Goal: Information Seeking & Learning: Learn about a topic

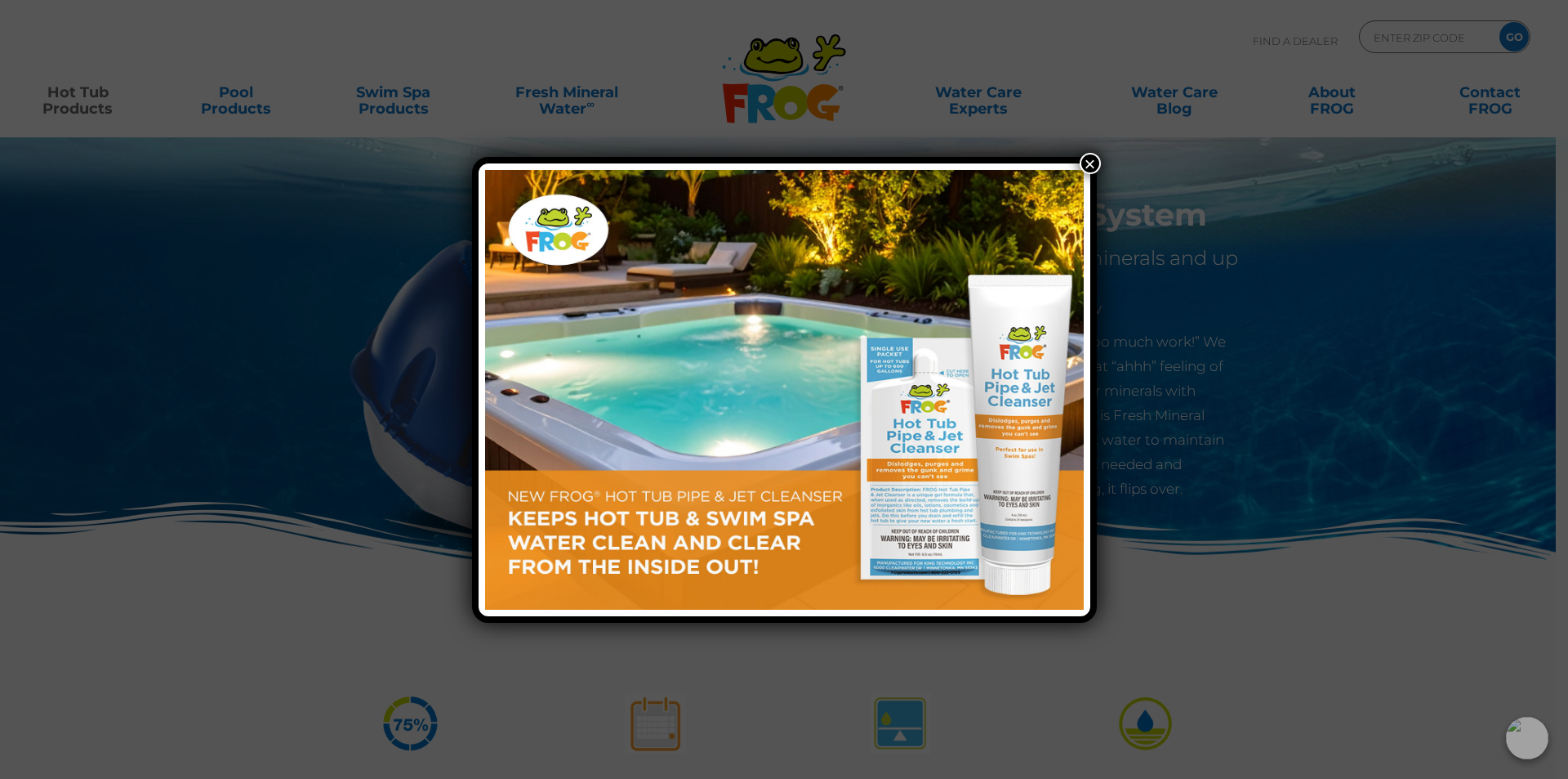
click at [1090, 166] on button "×" at bounding box center [1089, 163] width 21 height 21
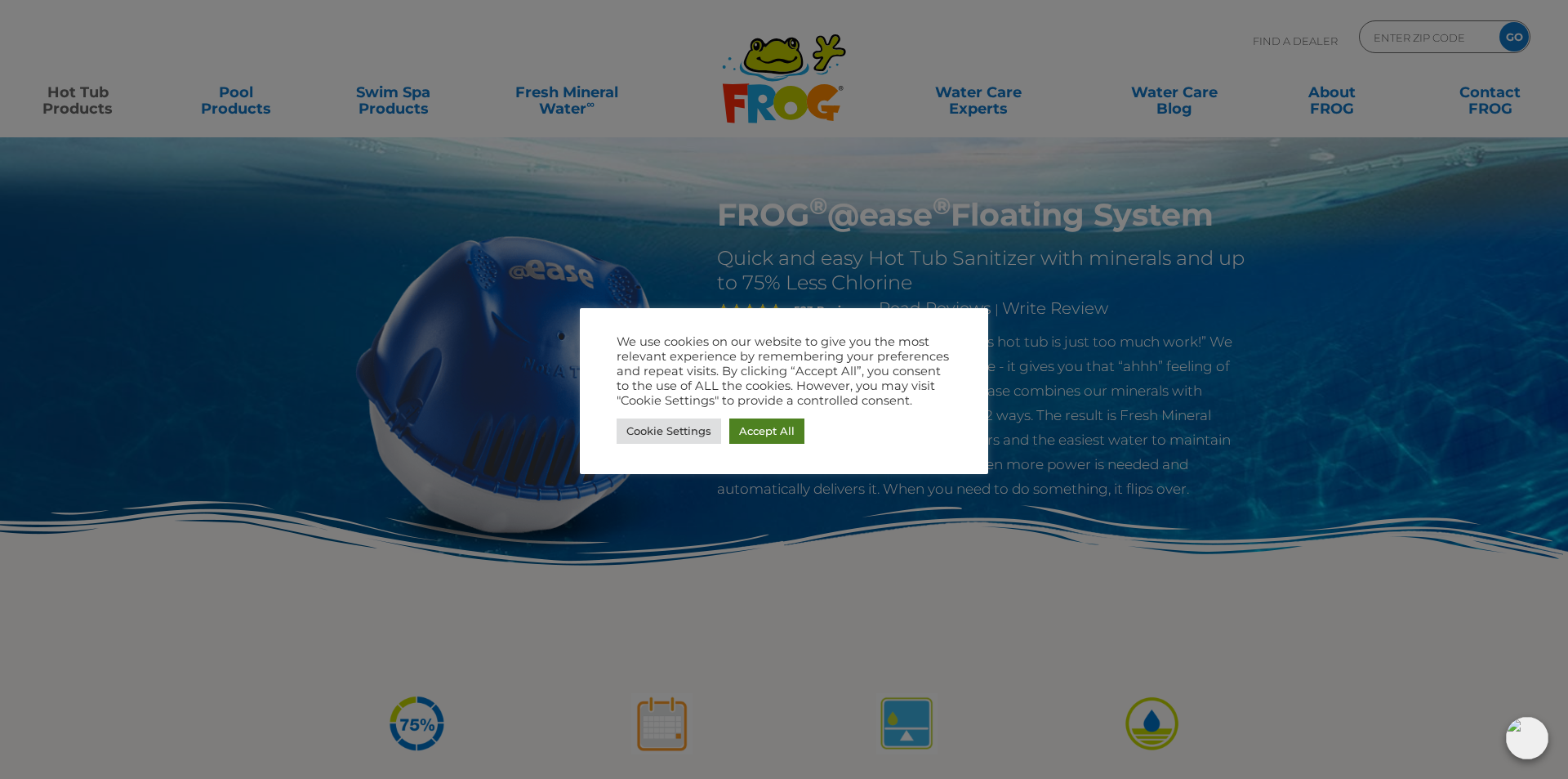
click at [747, 444] on div "Cookie Settings Accept All" at bounding box center [784, 431] width 334 height 34
click at [753, 425] on link "Accept All" at bounding box center [767, 431] width 75 height 25
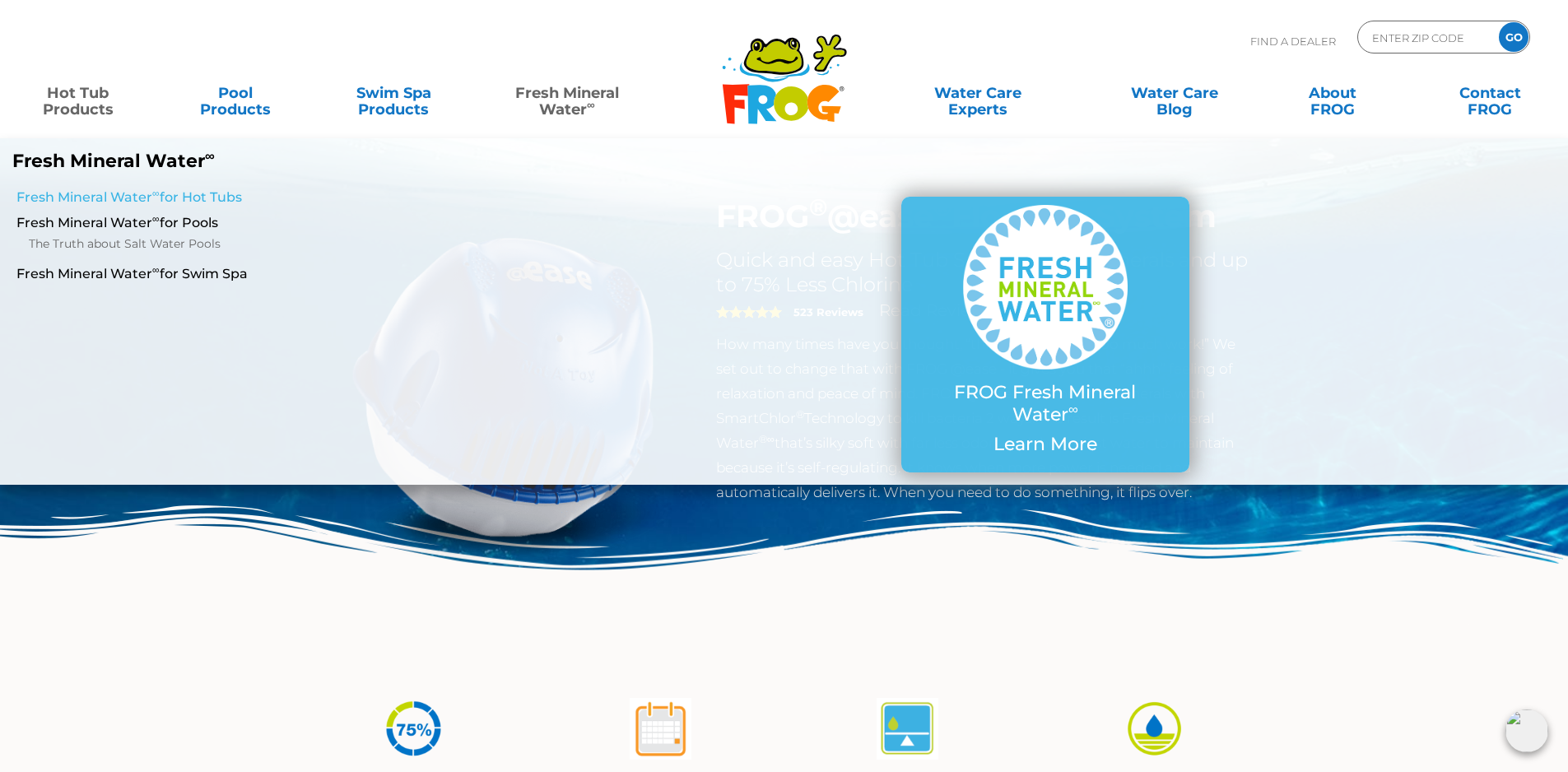
click at [167, 191] on link "Fresh Mineral Water ∞ for Hot Tubs" at bounding box center [269, 197] width 506 height 18
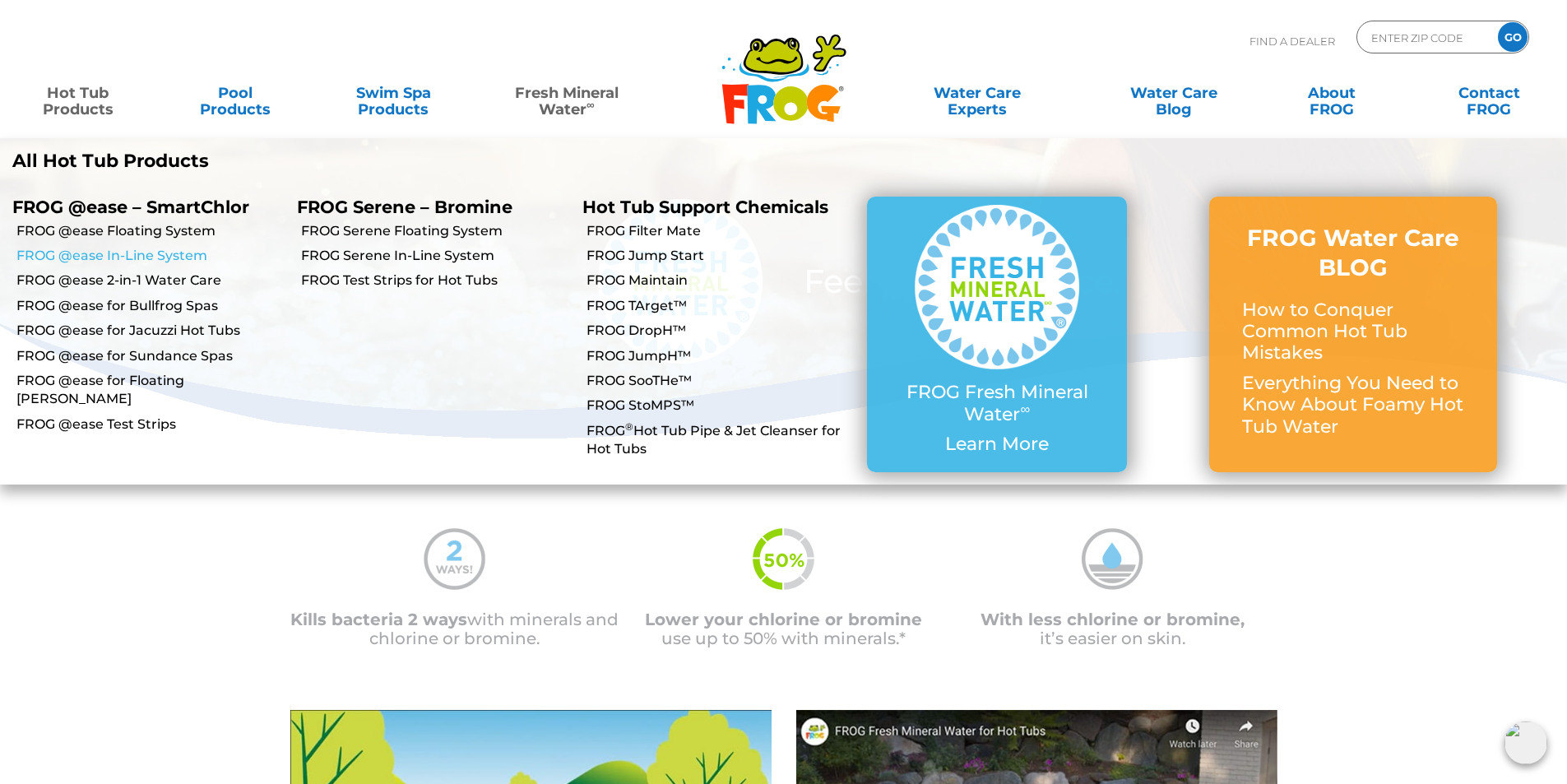
click at [104, 256] on link "FROG @ease In-Line System" at bounding box center [150, 255] width 268 height 18
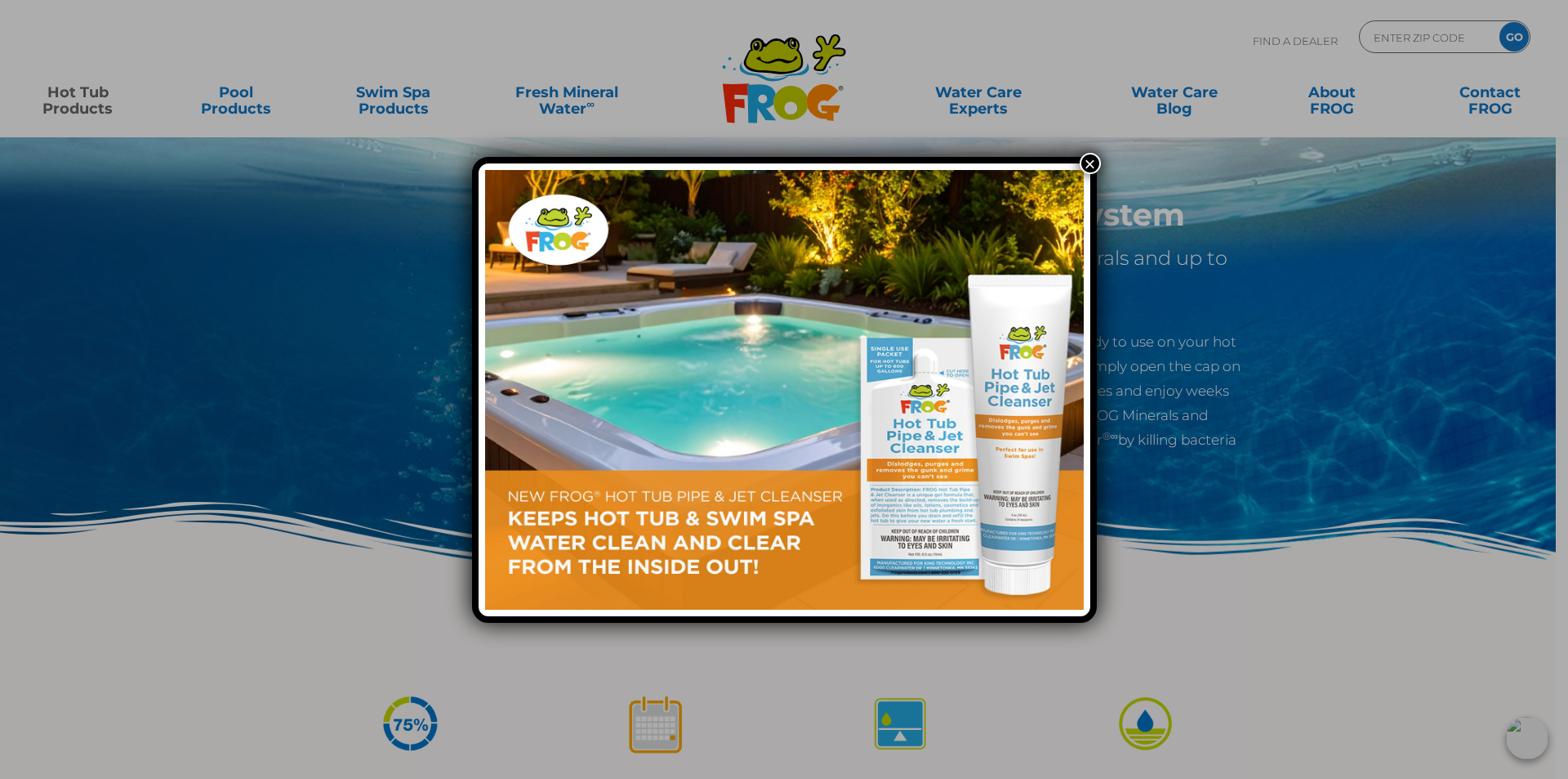
click at [1086, 159] on button "×" at bounding box center [1089, 163] width 21 height 21
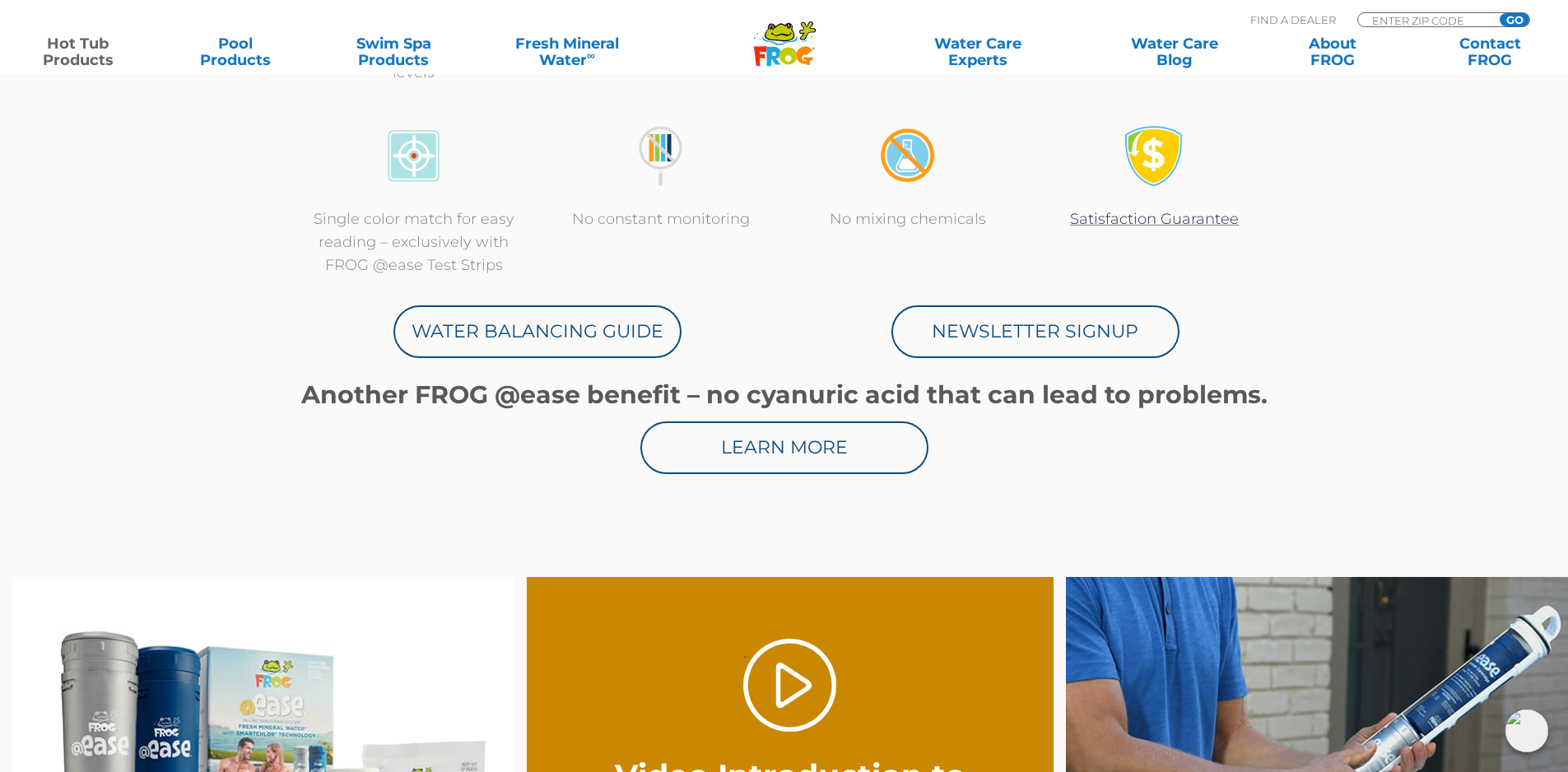
scroll to position [494, 0]
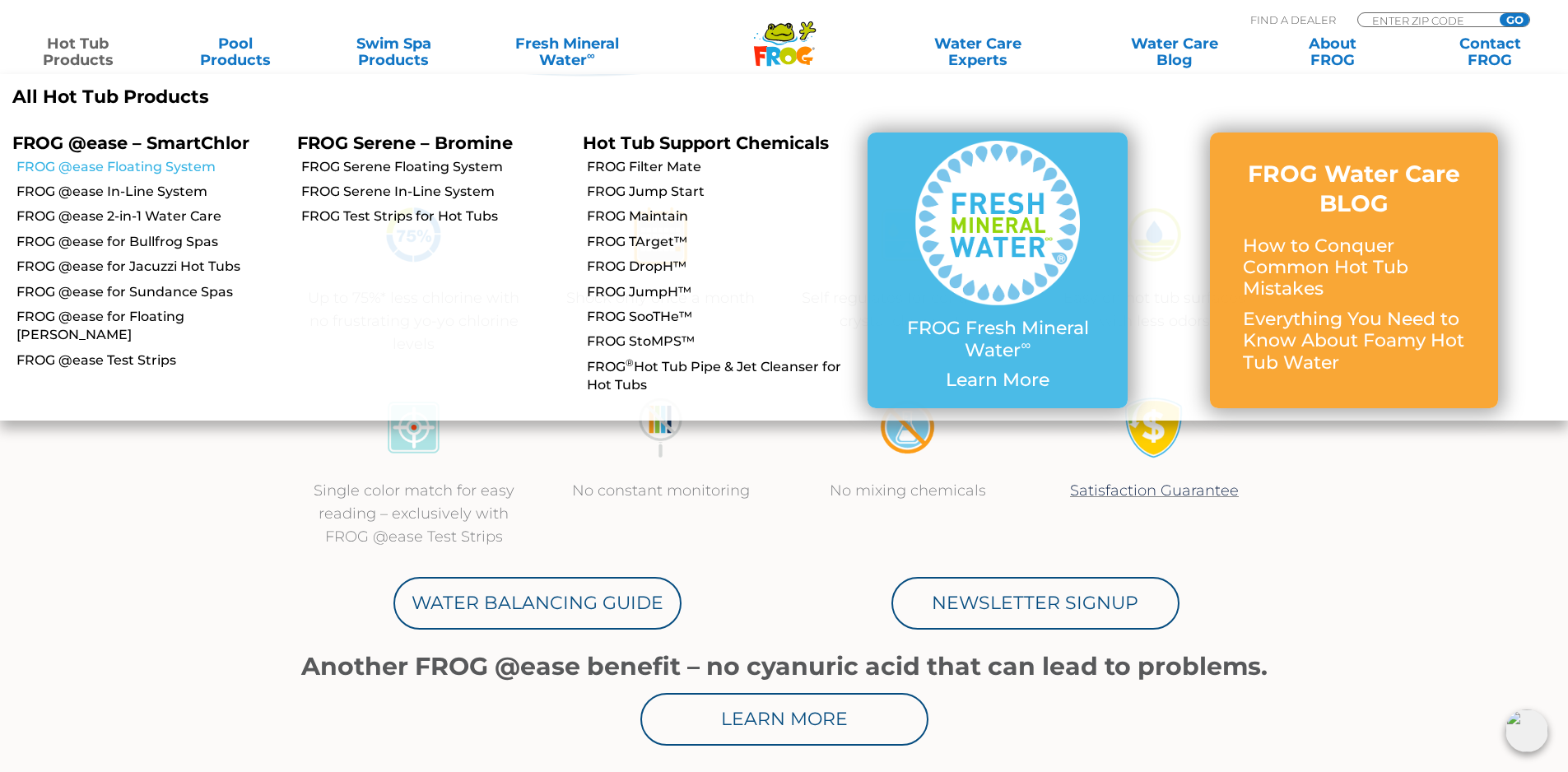
click at [103, 168] on link "FROG @ease Floating System" at bounding box center [150, 166] width 269 height 18
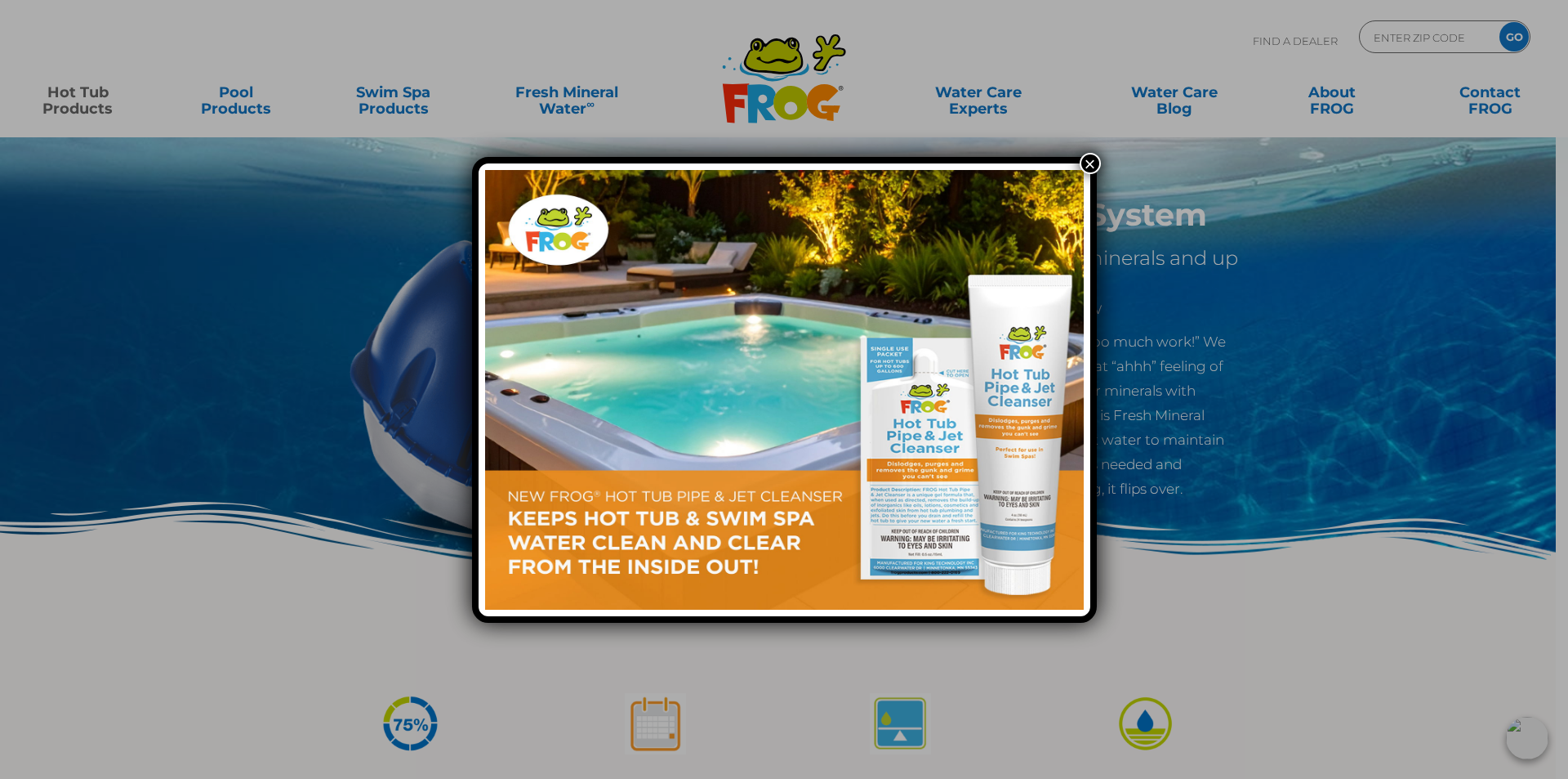
click at [1094, 166] on button "×" at bounding box center [1089, 163] width 21 height 21
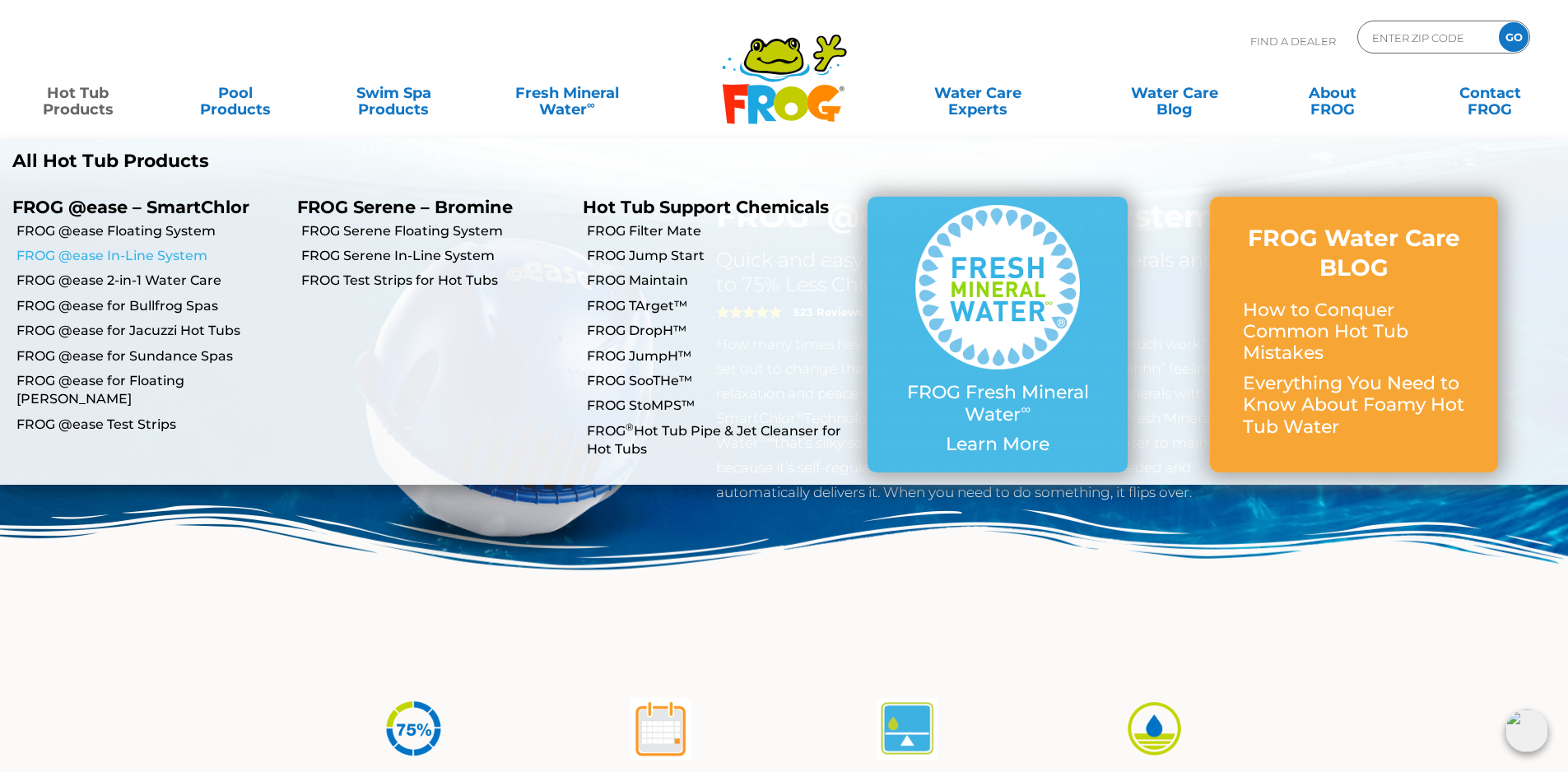
click at [99, 256] on link "FROG @ease In-Line System" at bounding box center [150, 255] width 269 height 18
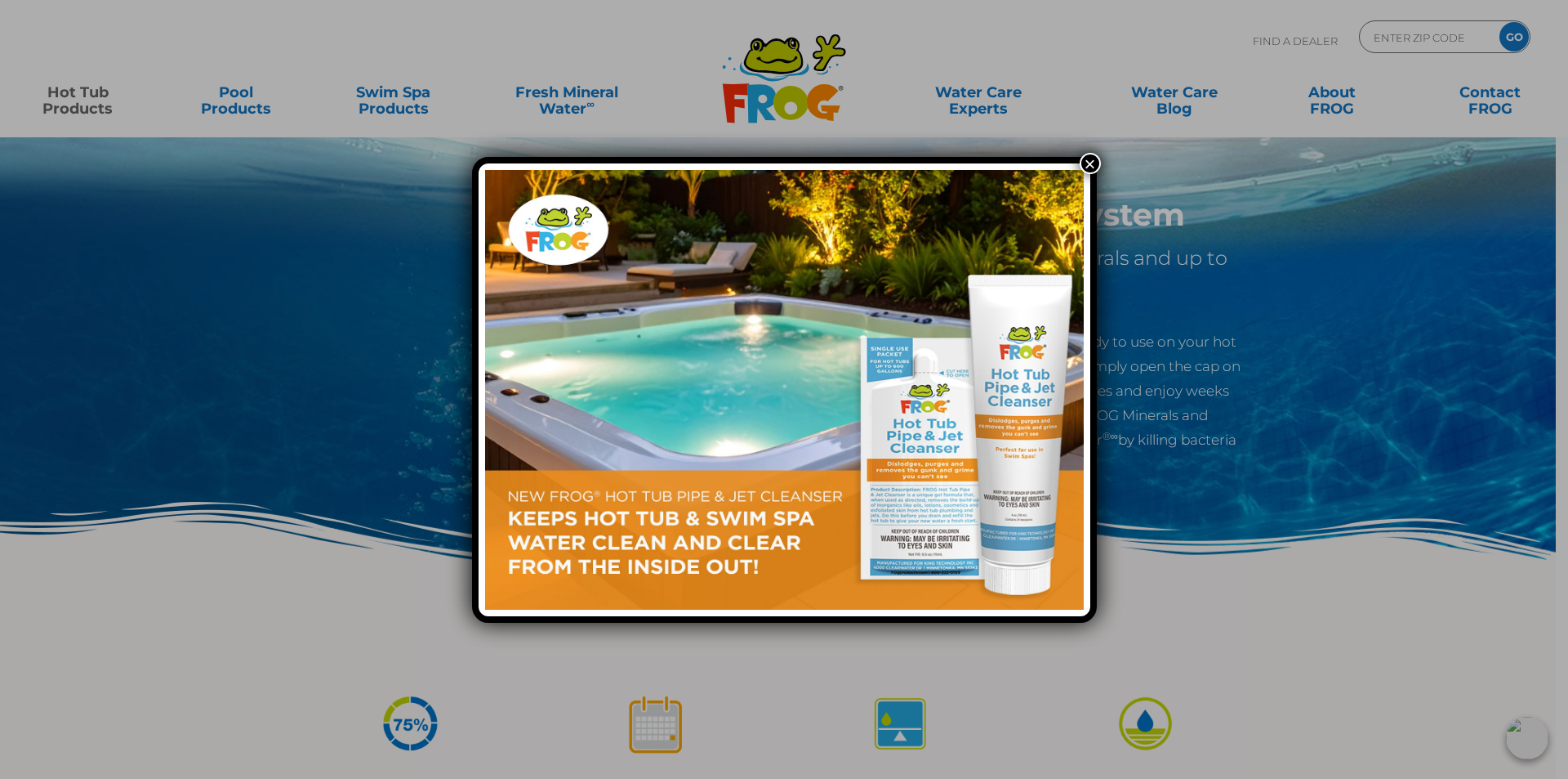
click at [1086, 163] on button "×" at bounding box center [1089, 163] width 21 height 21
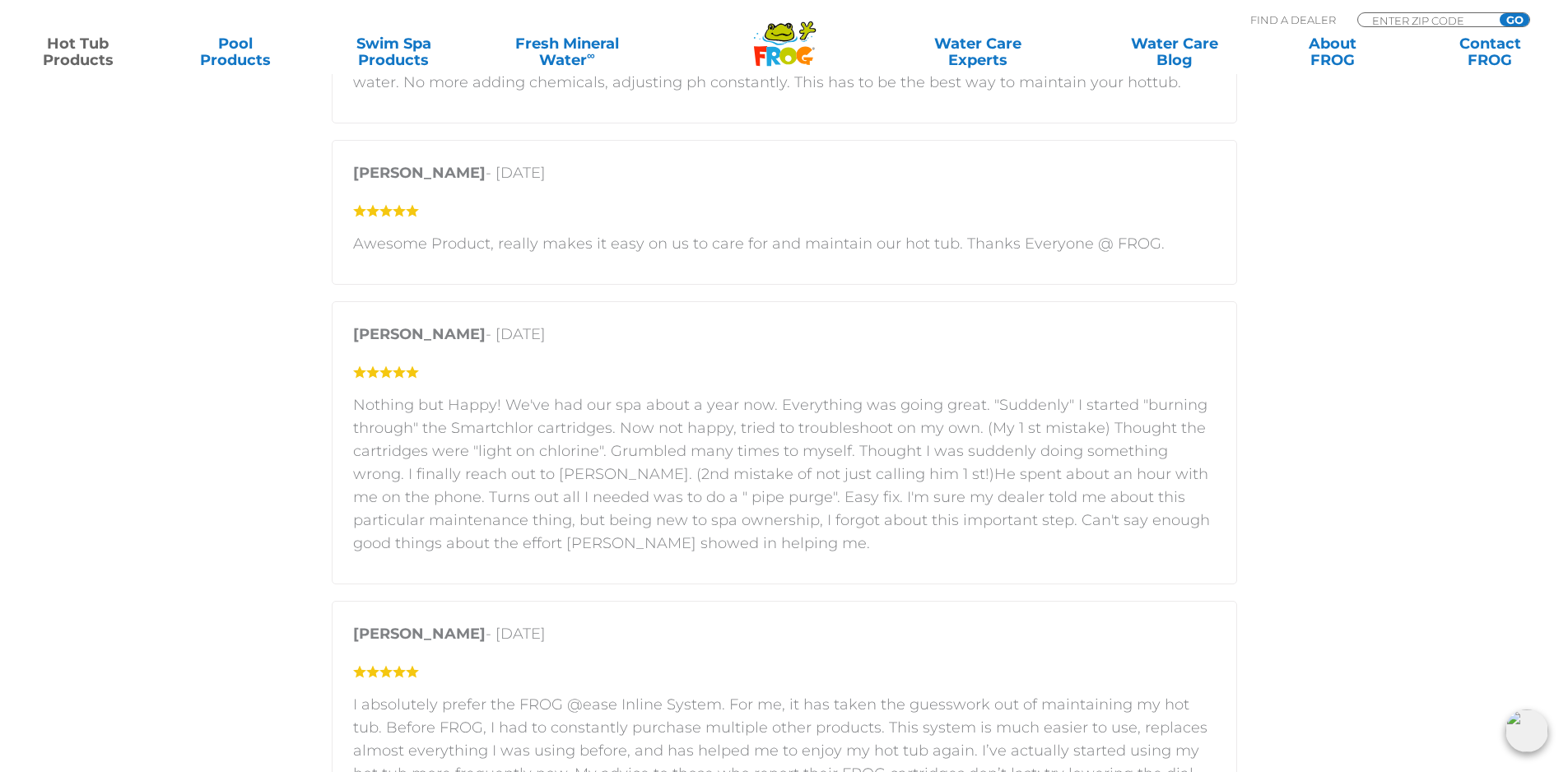
scroll to position [2577, 0]
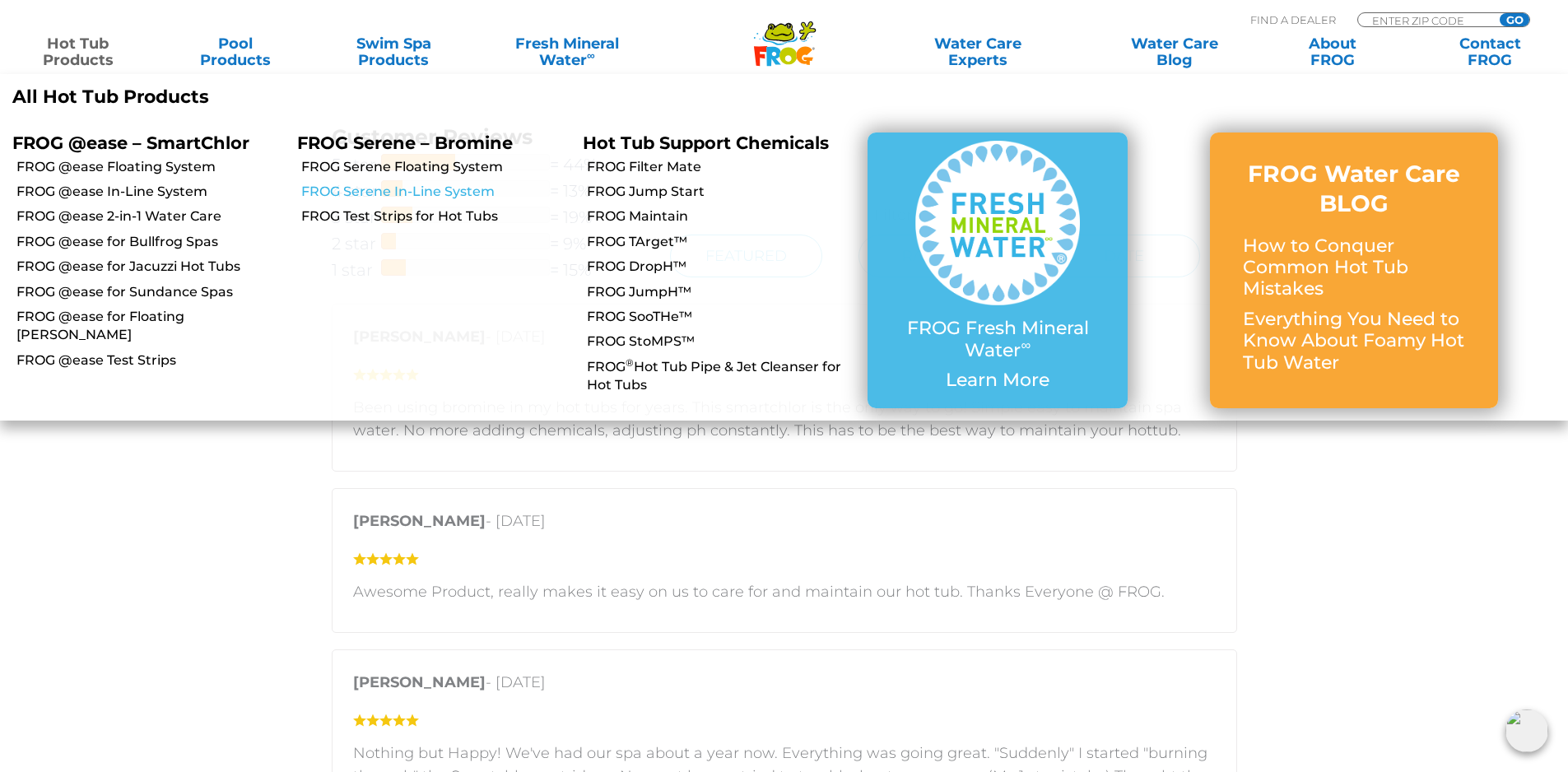
click at [390, 194] on link "FROG Serene In-Line System" at bounding box center [436, 191] width 269 height 18
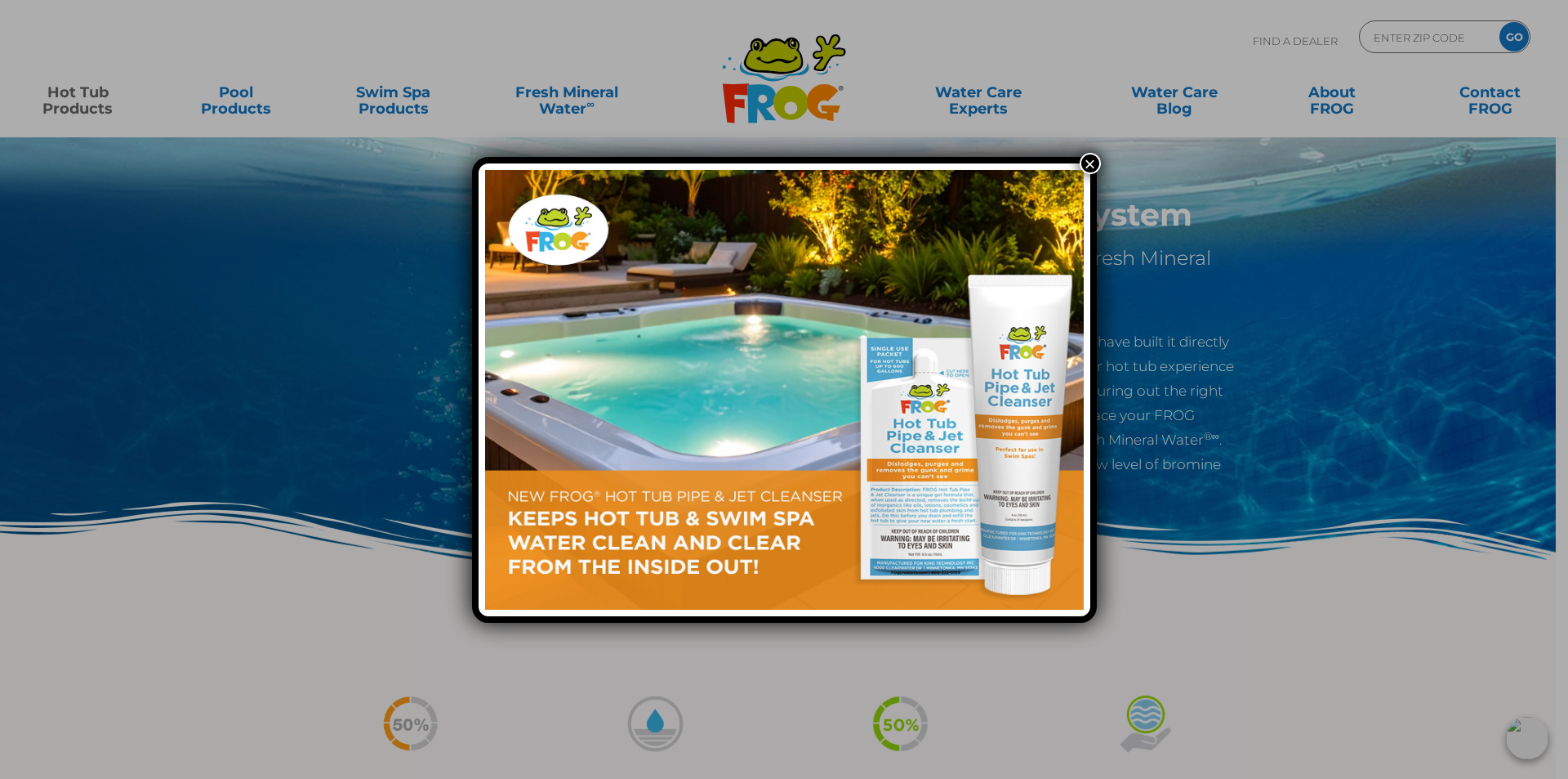
click at [1086, 160] on button "×" at bounding box center [1089, 163] width 21 height 21
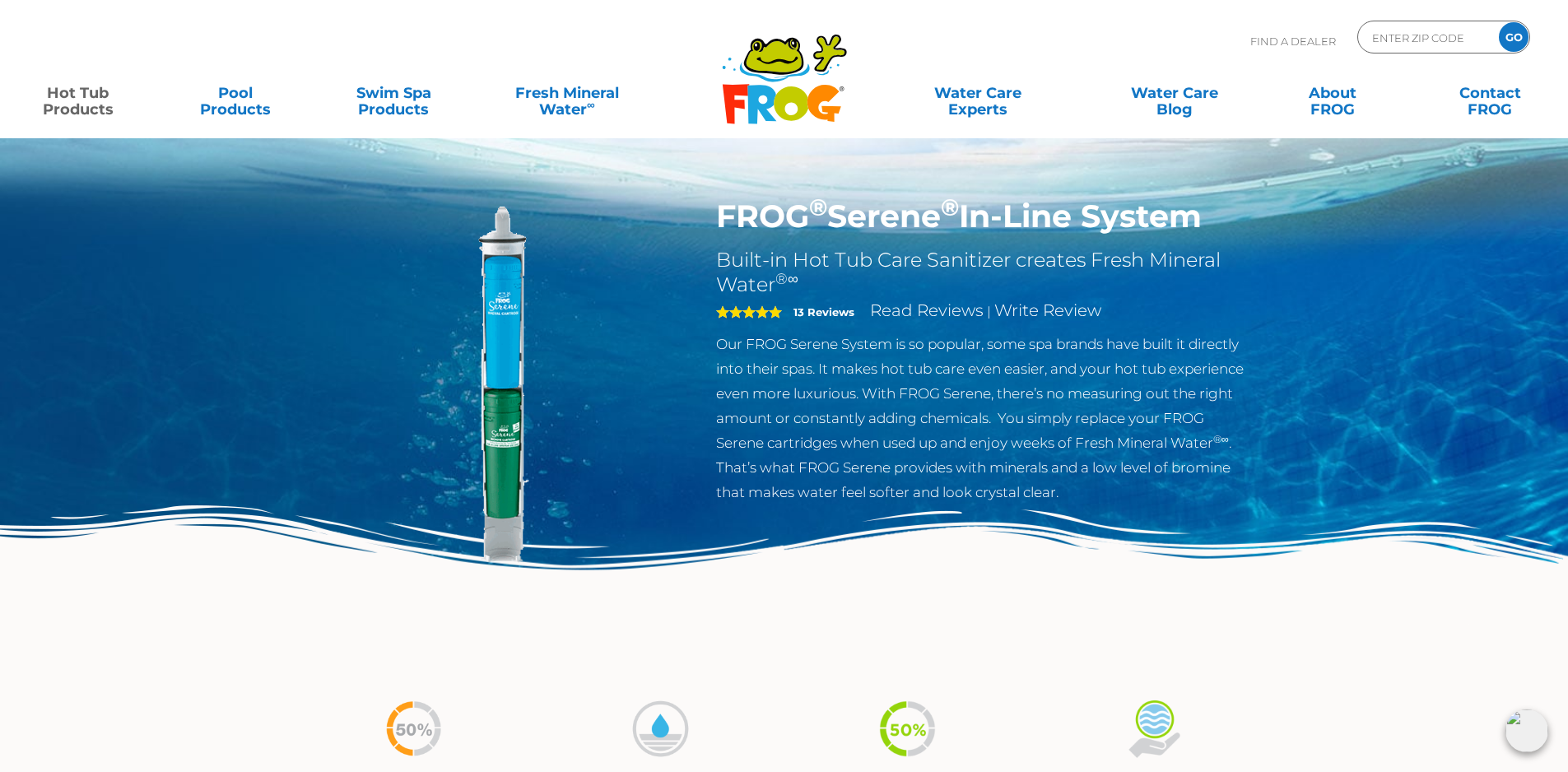
click at [789, 103] on icon ".st130{clip-path:url(#SVGID_2_);fill-rule:evenodd;clip-rule:evenodd;fill:#C3CC0…" at bounding box center [785, 79] width 127 height 92
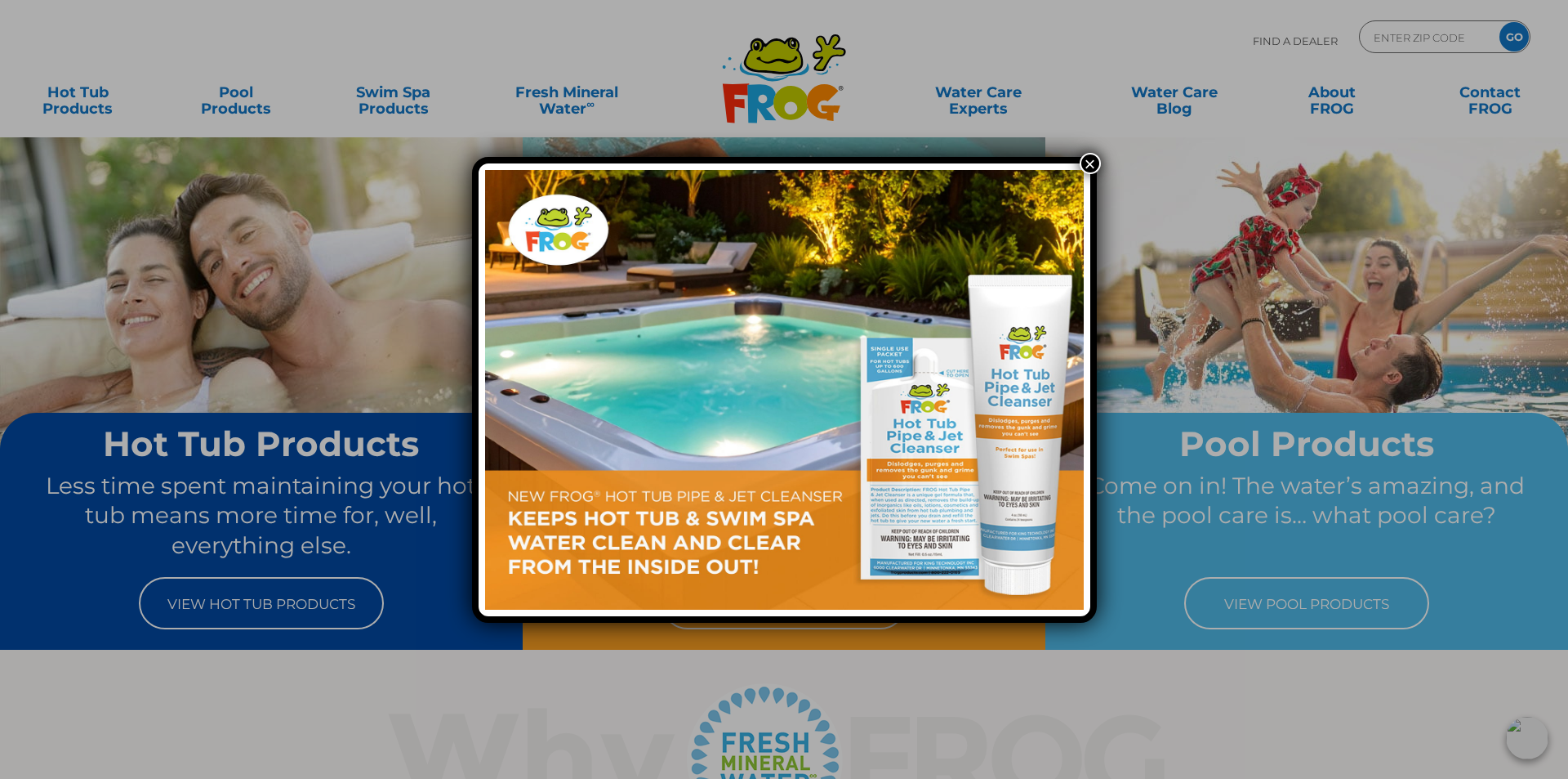
click at [1090, 161] on button "×" at bounding box center [1089, 163] width 21 height 21
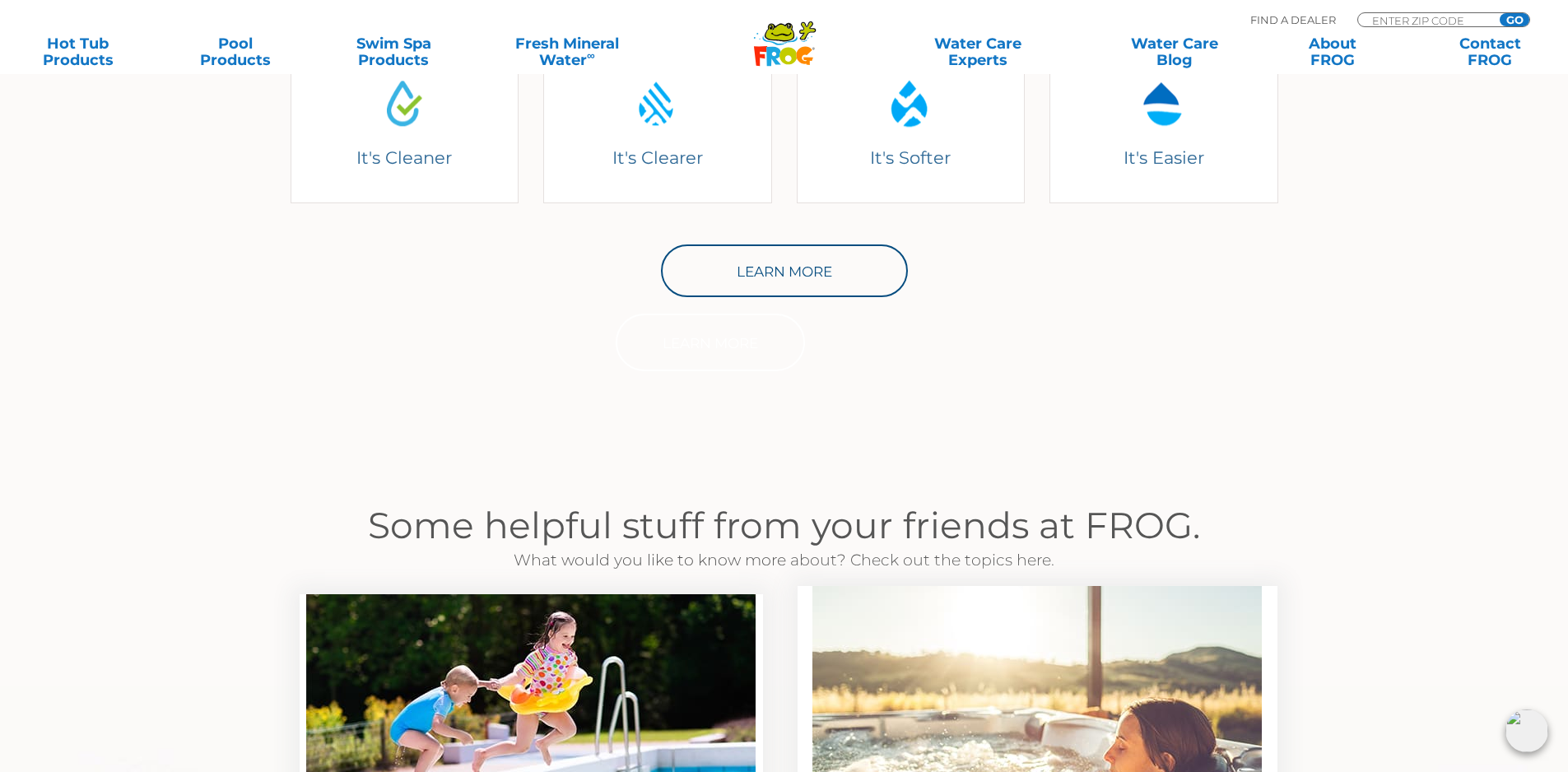
scroll to position [905, 0]
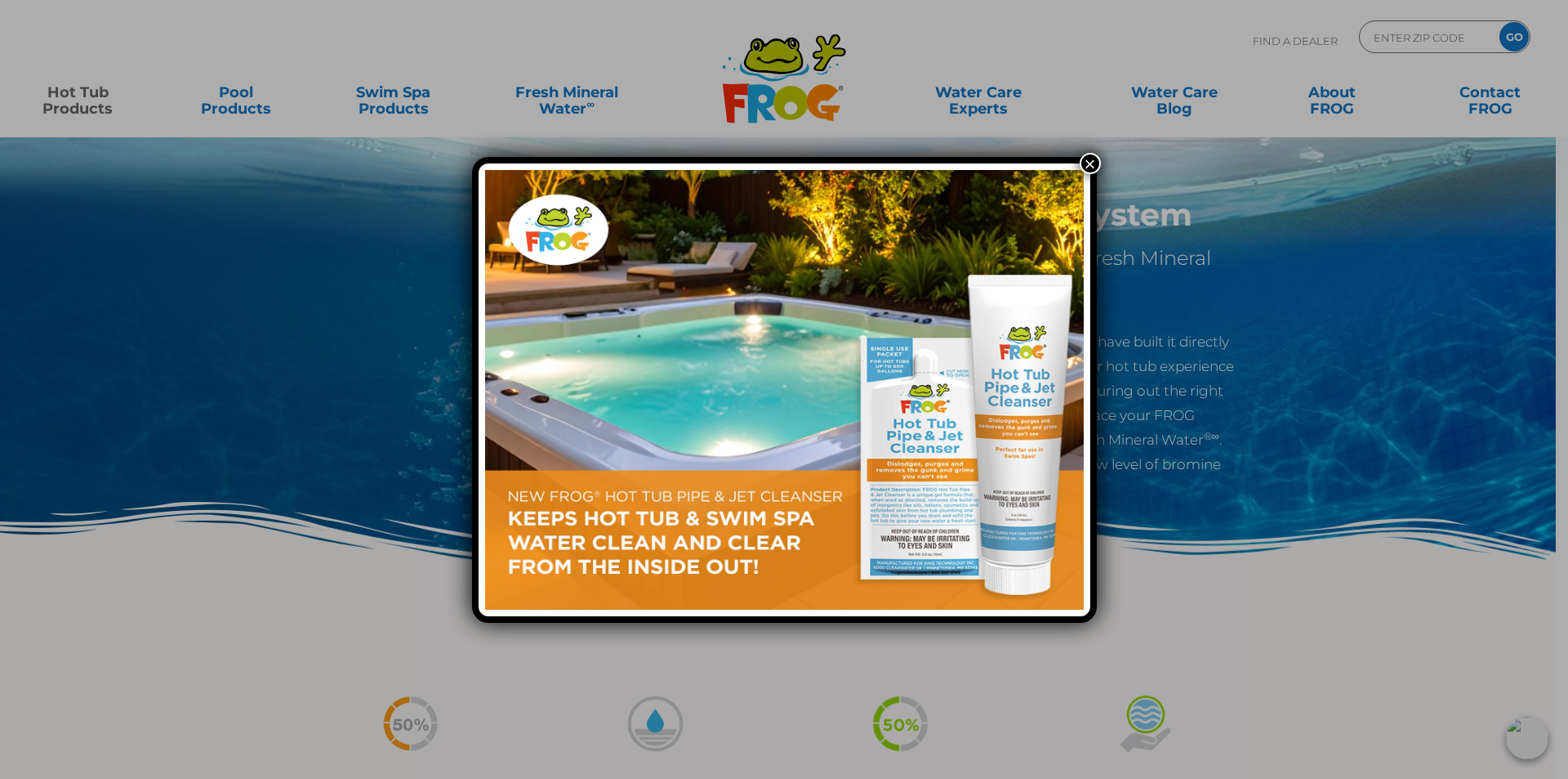
click at [1085, 162] on button "×" at bounding box center [1089, 163] width 21 height 21
